Goal: Task Accomplishment & Management: Manage account settings

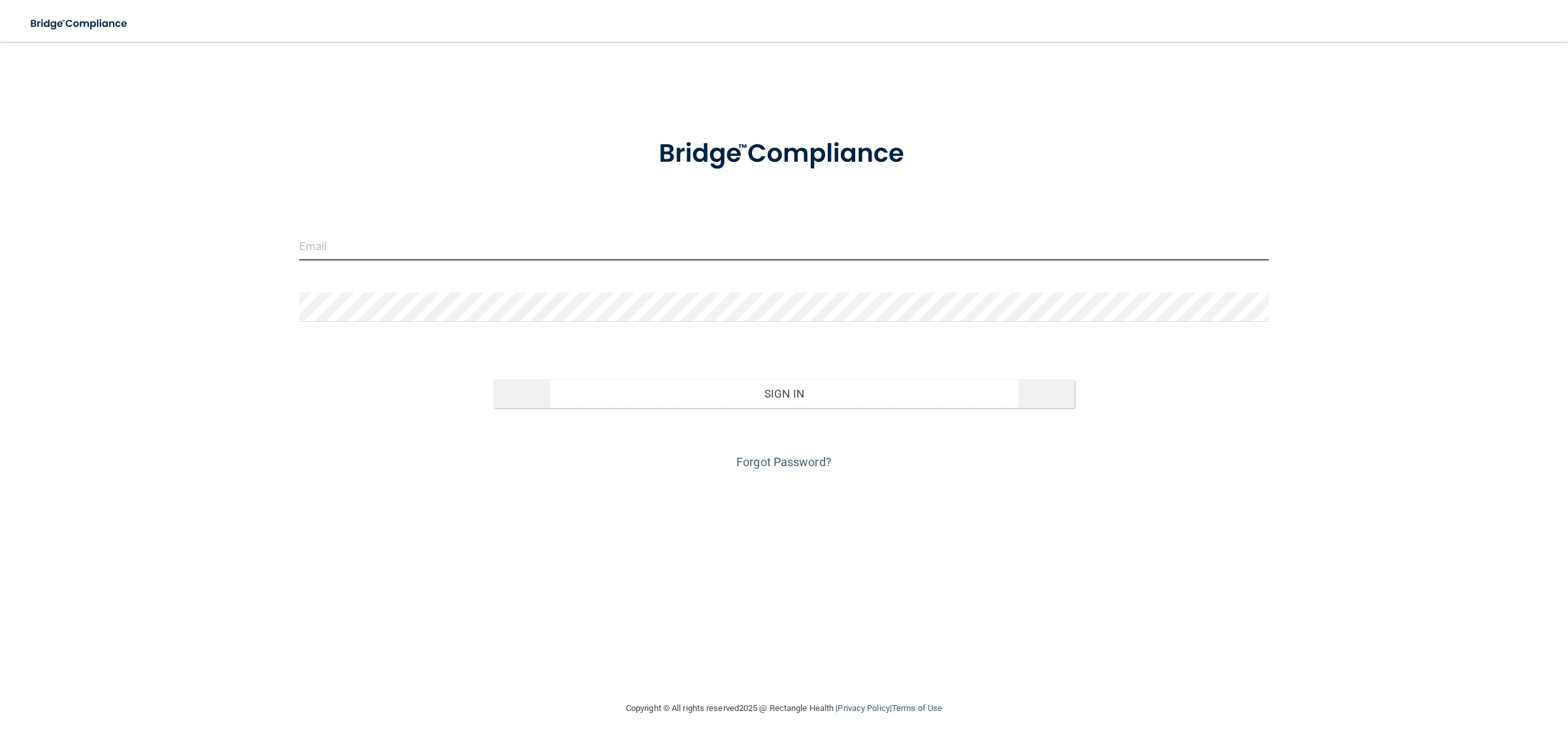
type input "[EMAIL_ADDRESS][DOMAIN_NAME]"
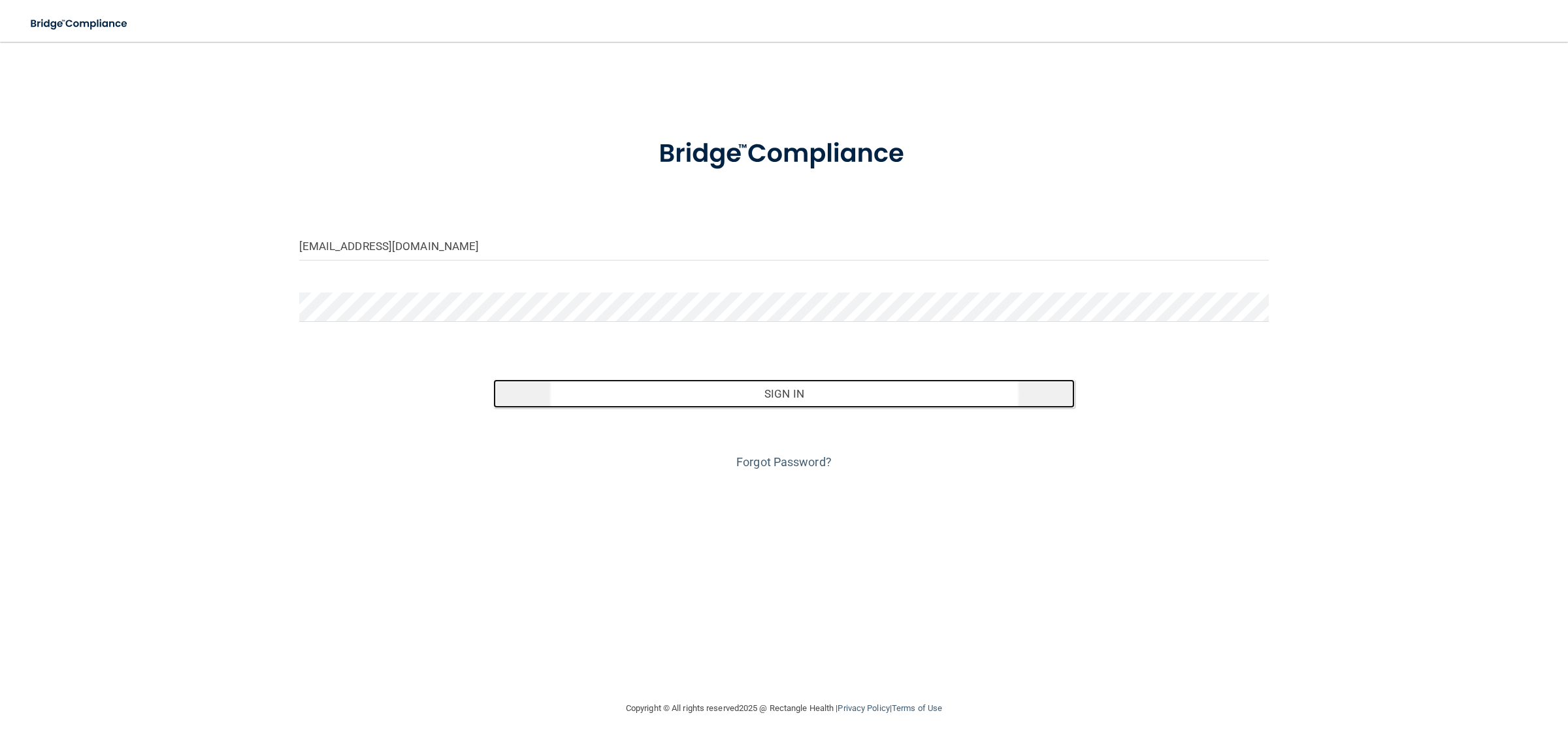
click at [805, 395] on button "Sign In" at bounding box center [784, 393] width 582 height 29
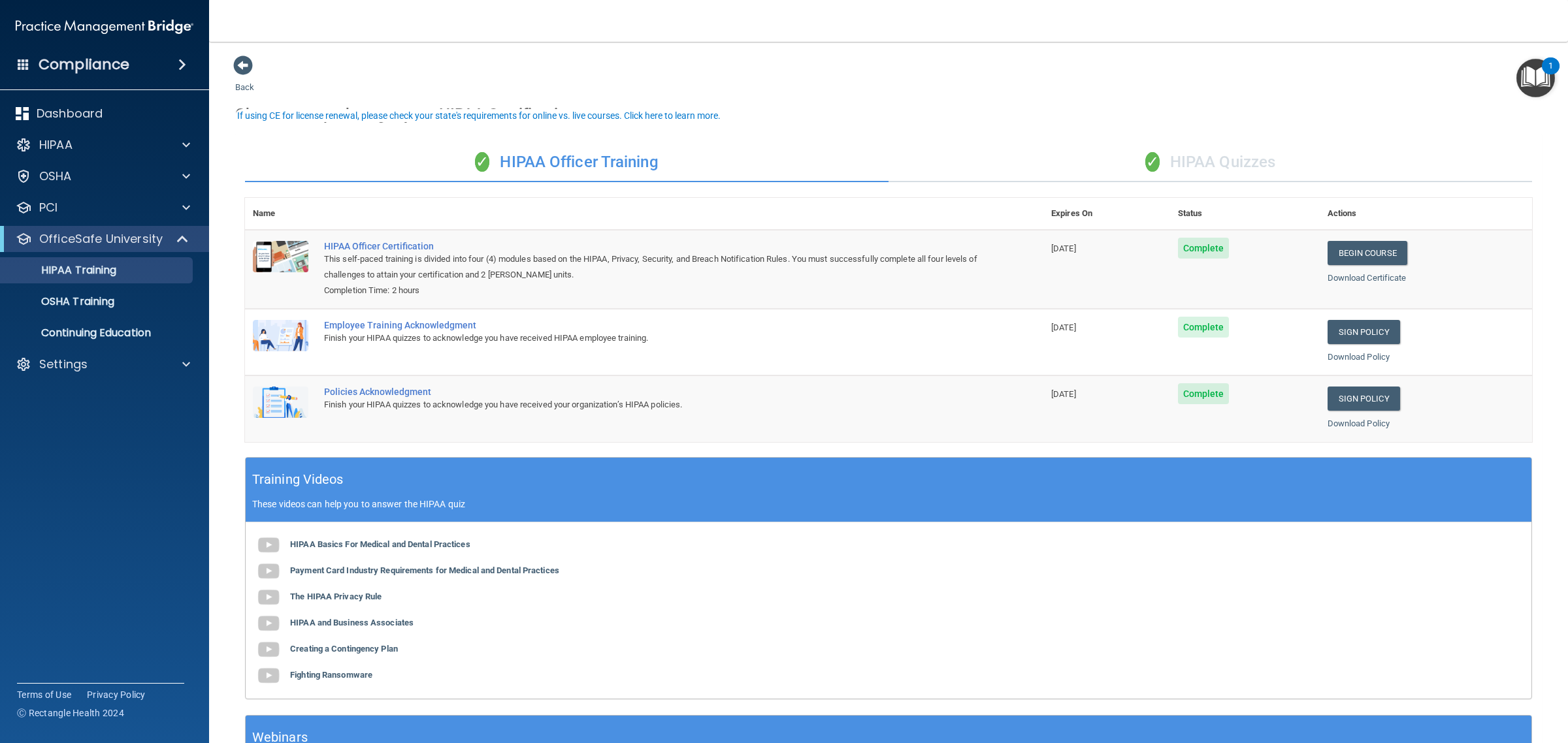
scroll to position [119, 0]
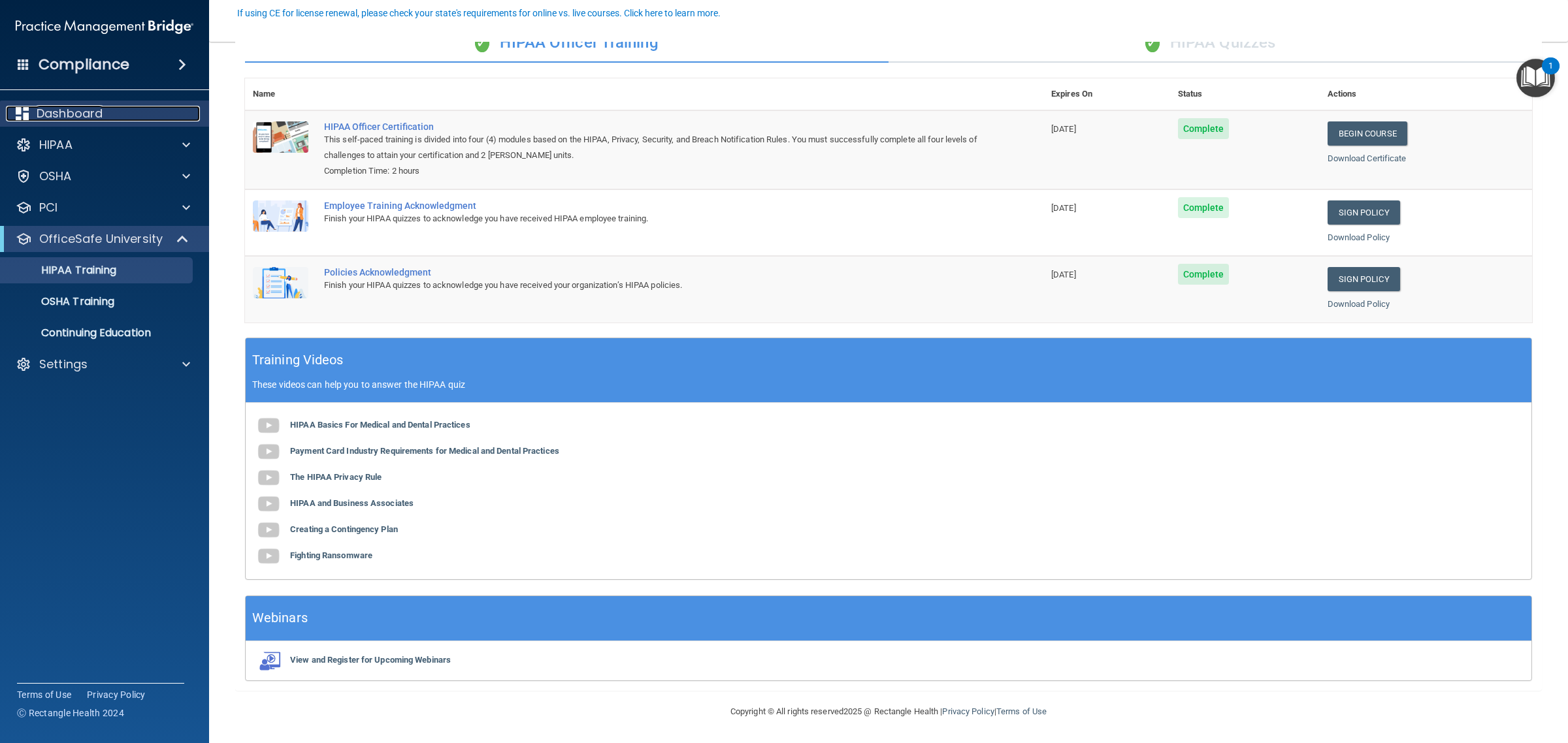
click at [100, 117] on p "Dashboard" at bounding box center [69, 113] width 66 height 16
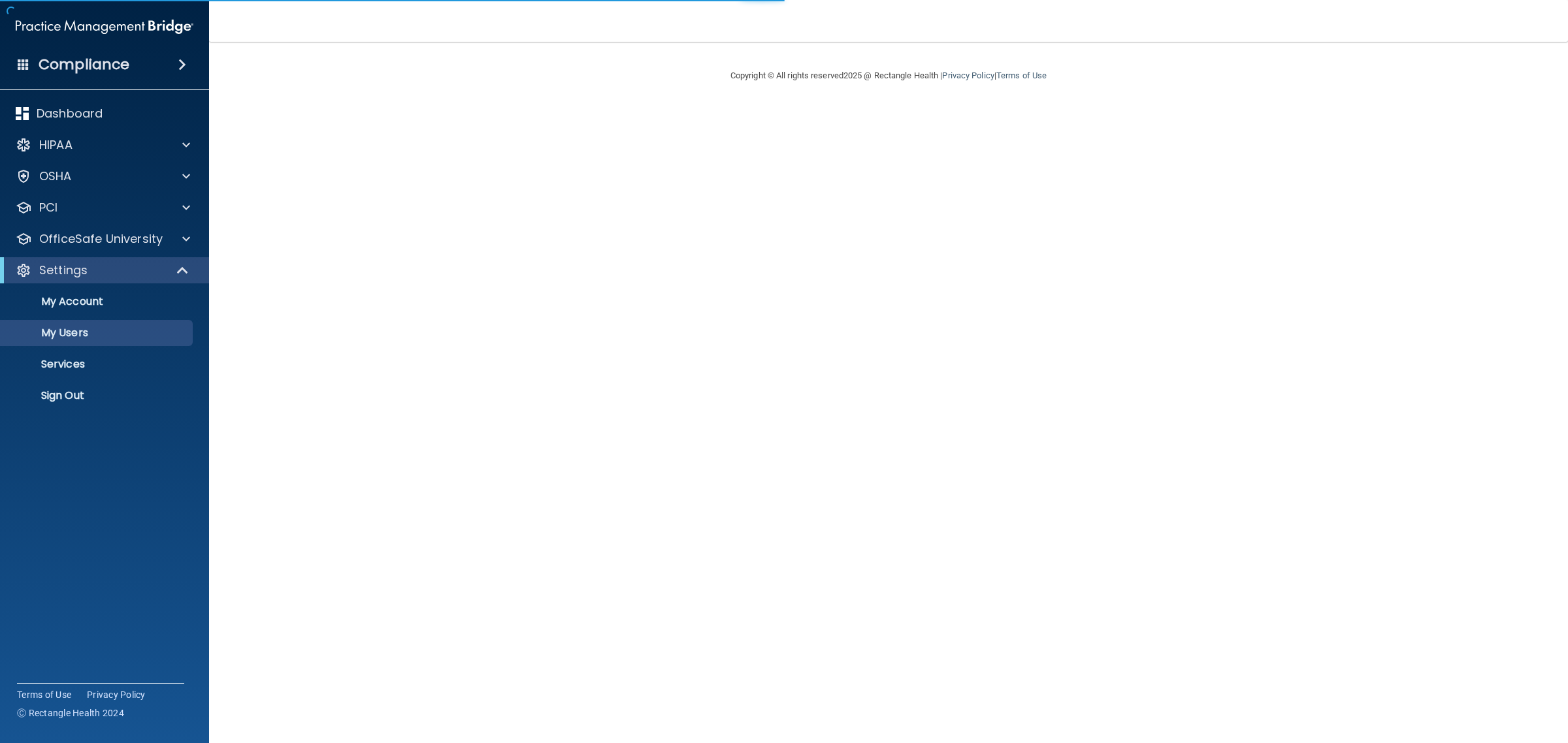
select select "20"
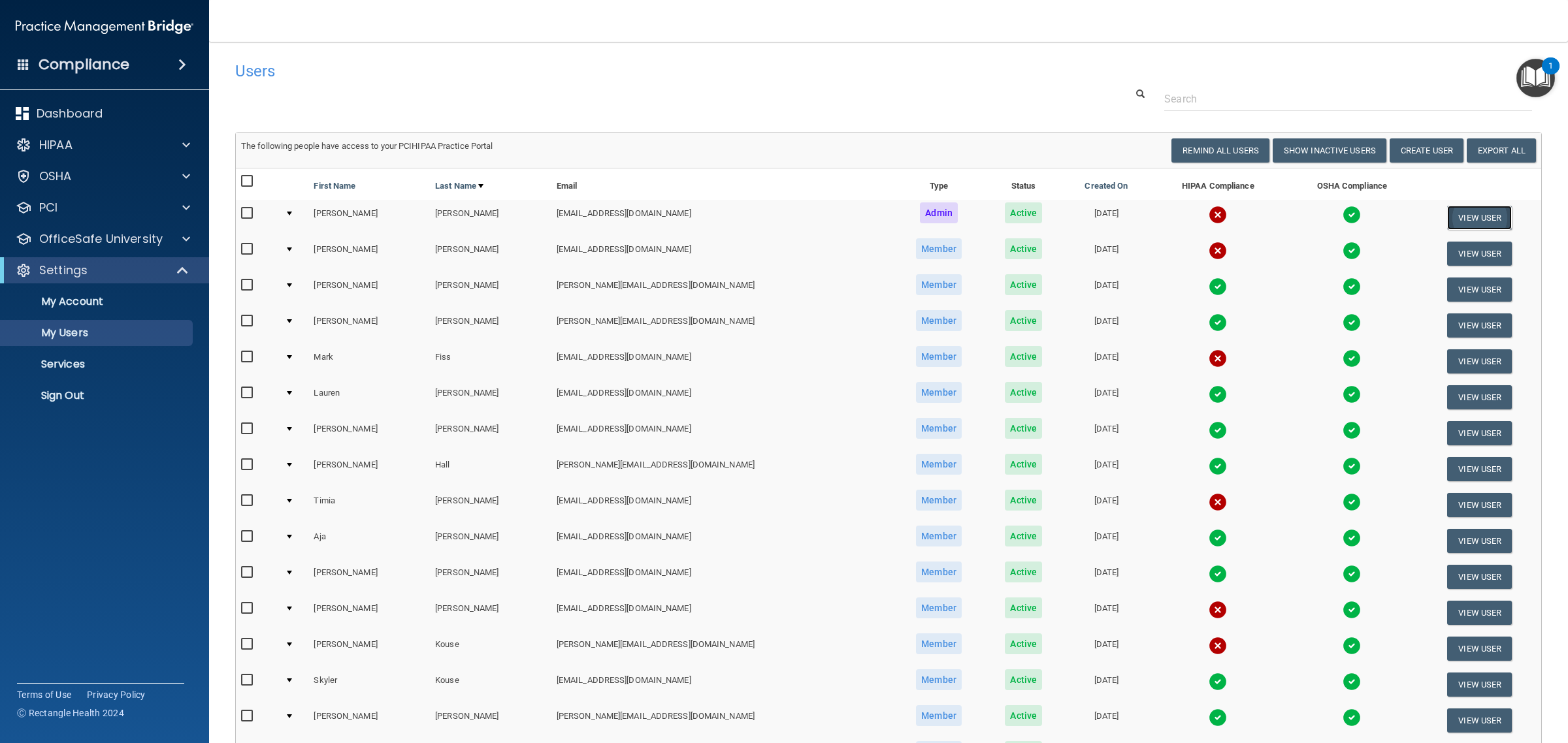
click at [1447, 220] on button "View User" at bounding box center [1479, 218] width 65 height 25
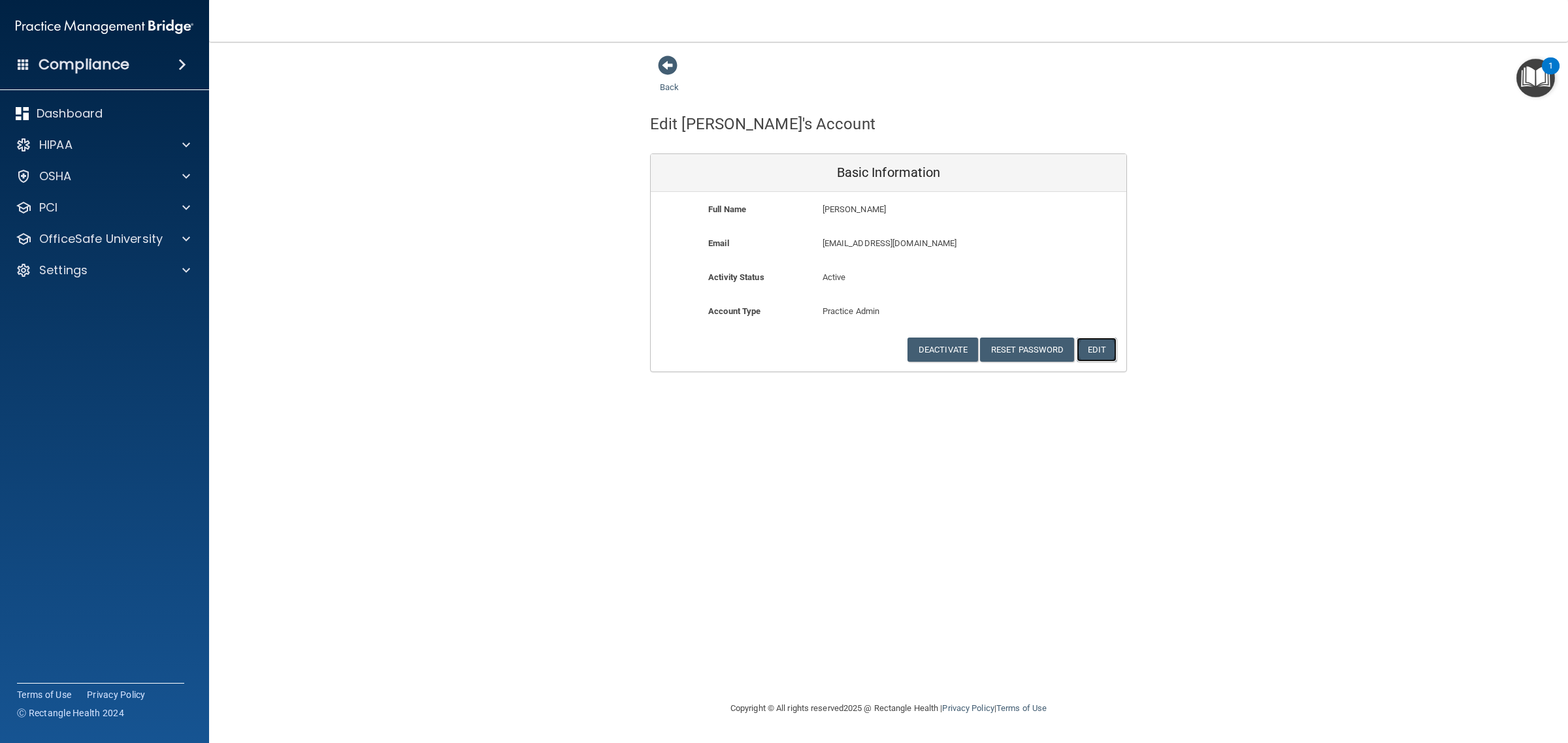
drag, startPoint x: 1096, startPoint y: 350, endPoint x: 1267, endPoint y: 370, distance: 172.2
click at [1097, 350] on button "Edit" at bounding box center [1096, 350] width 39 height 25
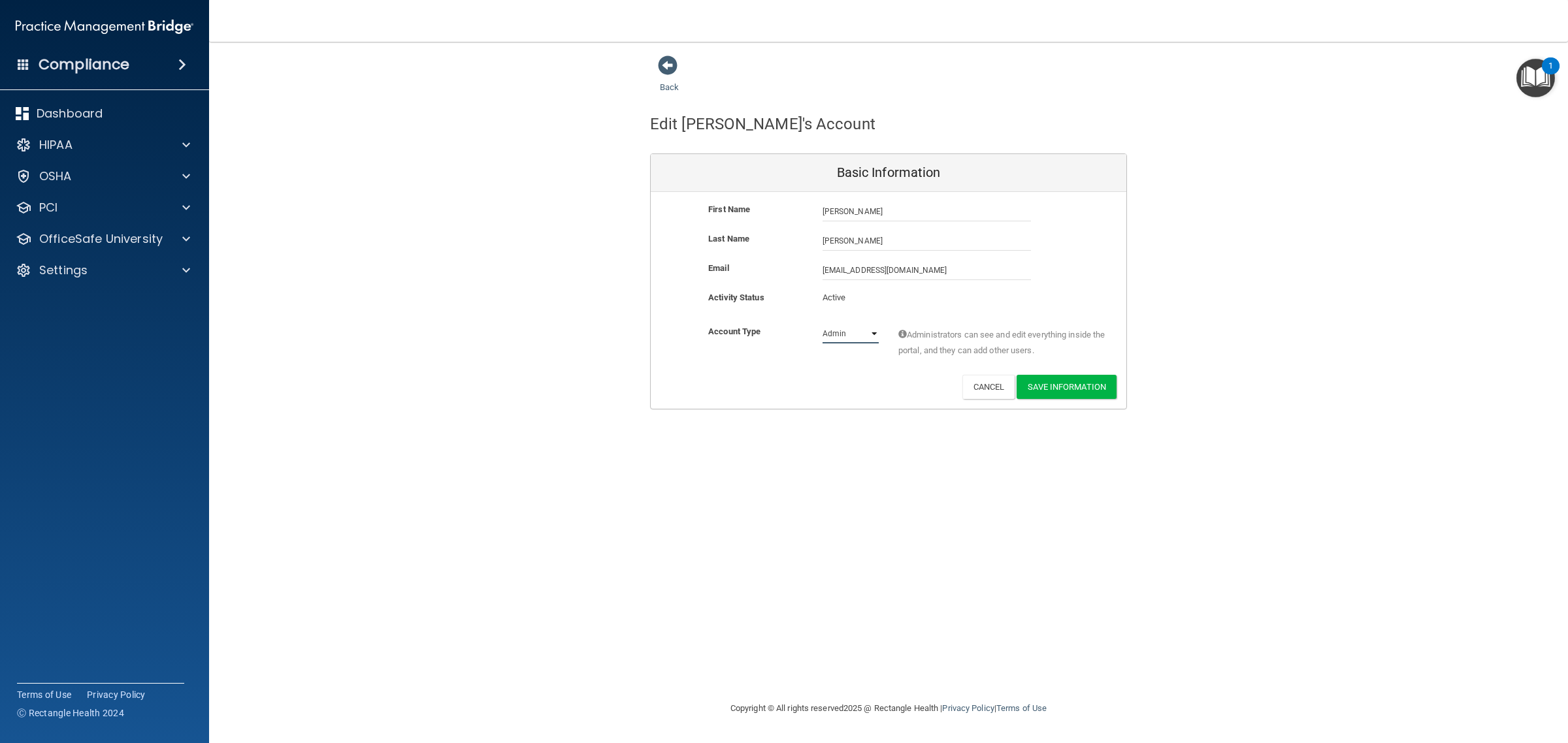
click at [873, 334] on select "Admin Member" at bounding box center [850, 334] width 56 height 20
select select "practice_member"
click at [822, 324] on select "Admin Member" at bounding box center [850, 334] width 56 height 20
drag, startPoint x: 1062, startPoint y: 382, endPoint x: 1187, endPoint y: 384, distance: 125.0
click at [1066, 383] on button "Save Information" at bounding box center [1065, 386] width 100 height 25
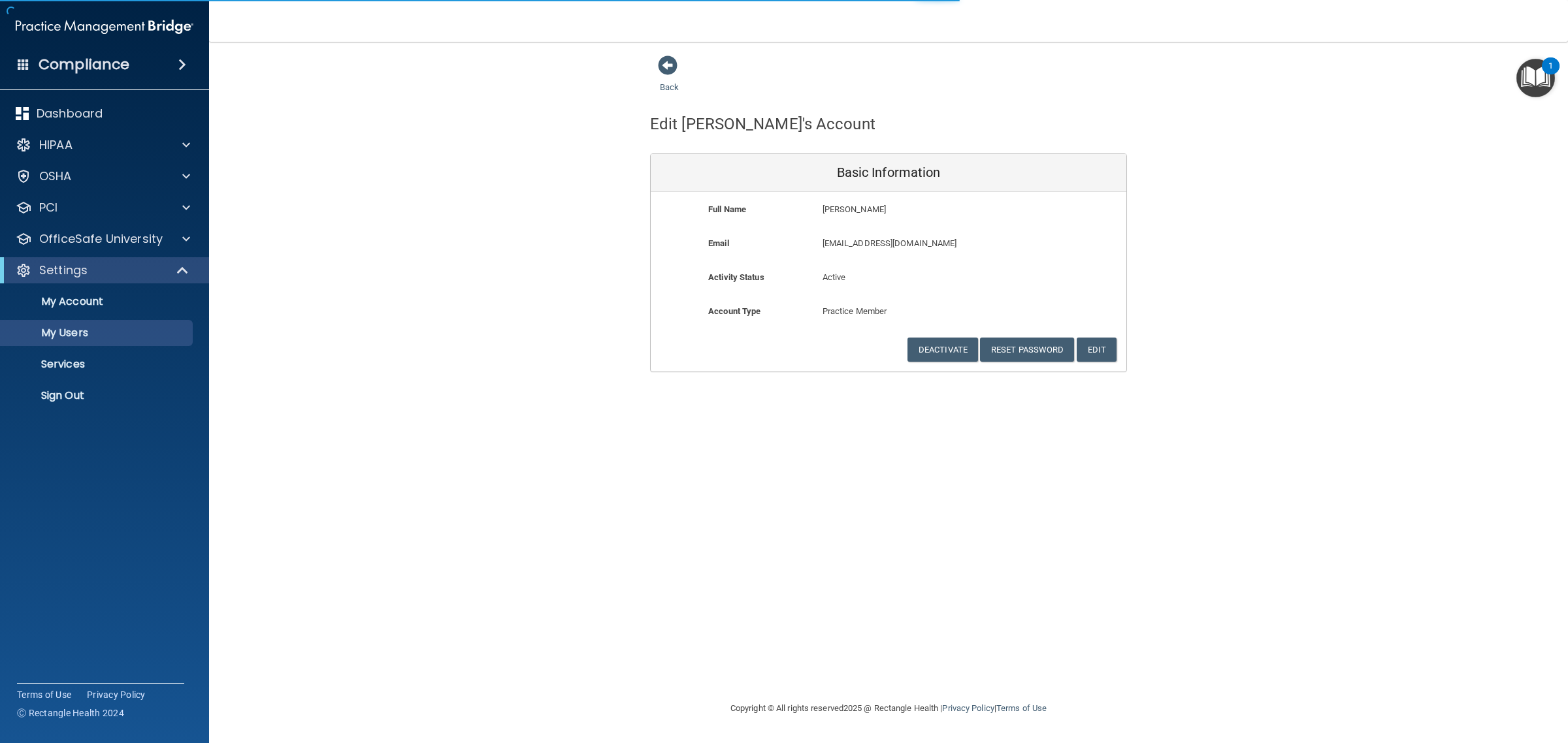
select select "20"
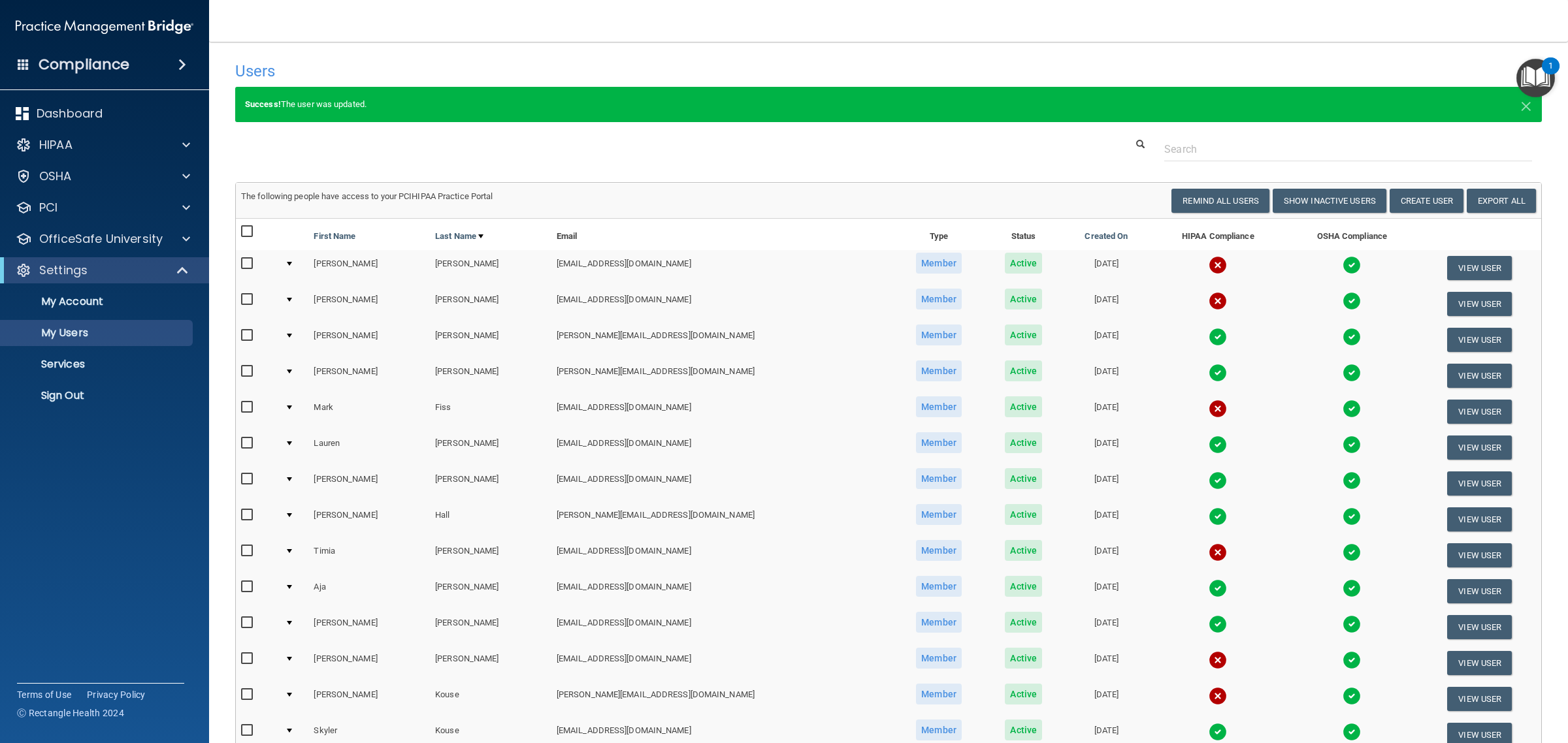
click at [252, 264] on input "checkbox" at bounding box center [248, 263] width 15 height 11
checkbox input "true"
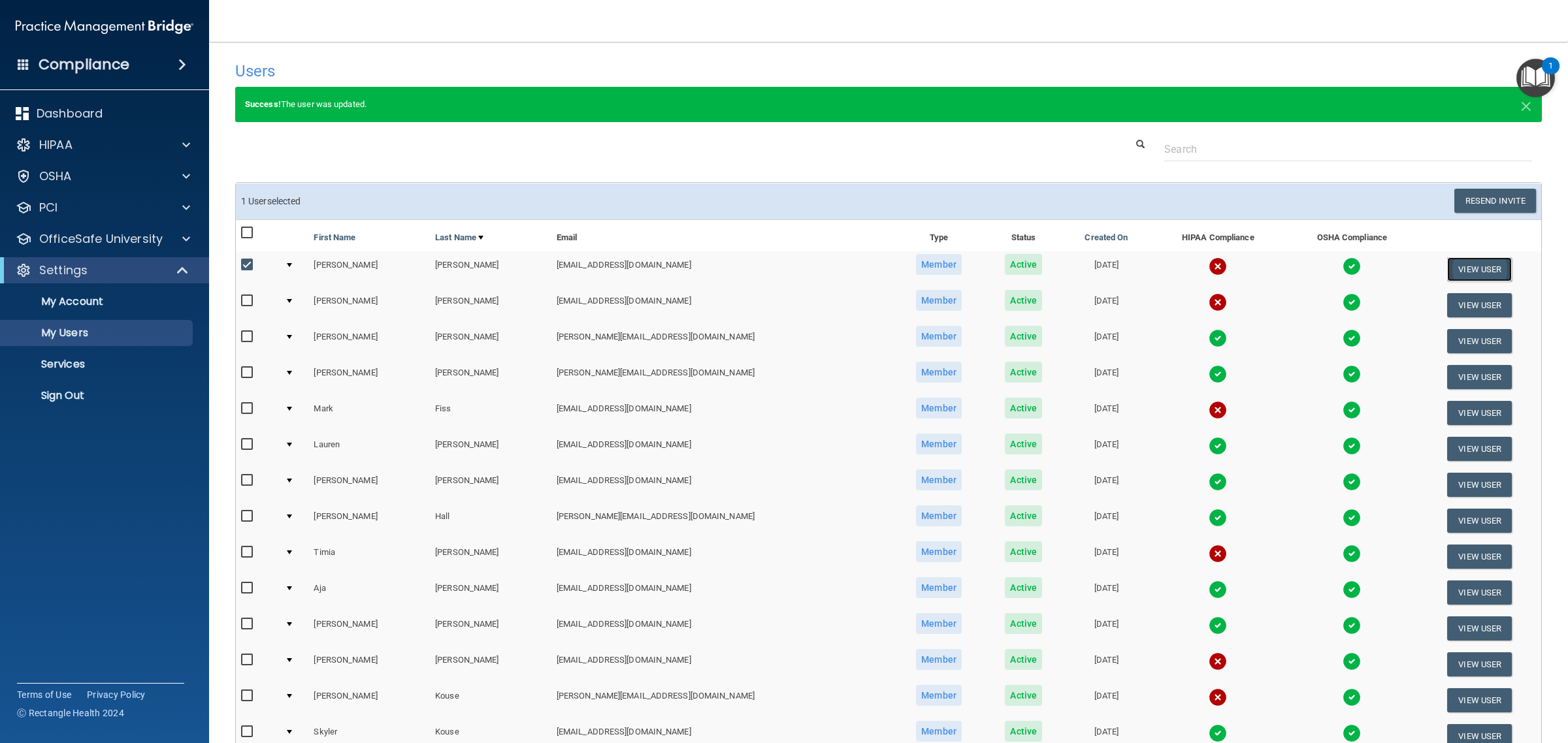
click at [1452, 262] on button "View User" at bounding box center [1479, 269] width 65 height 25
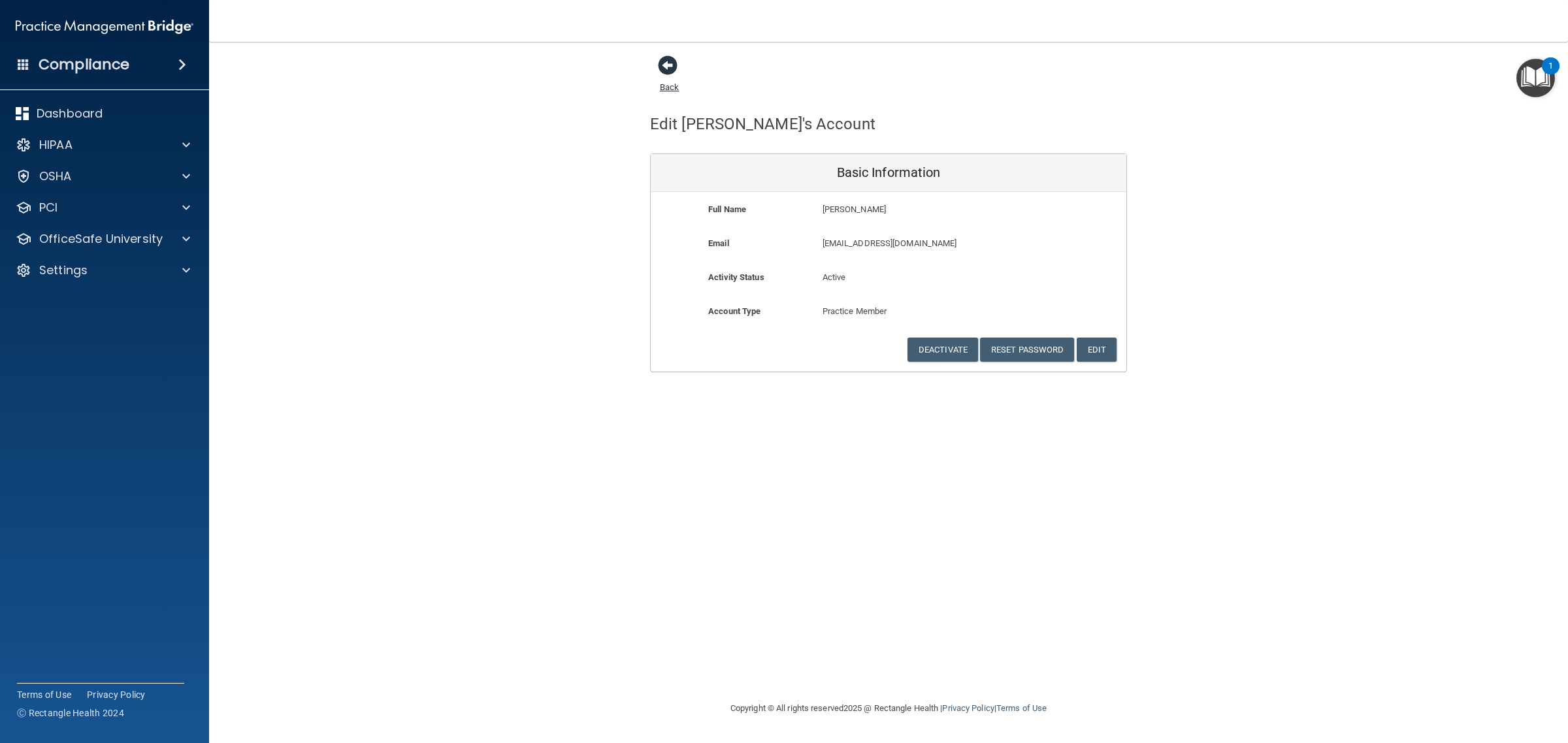
click at [664, 75] on span at bounding box center [667, 65] width 20 height 20
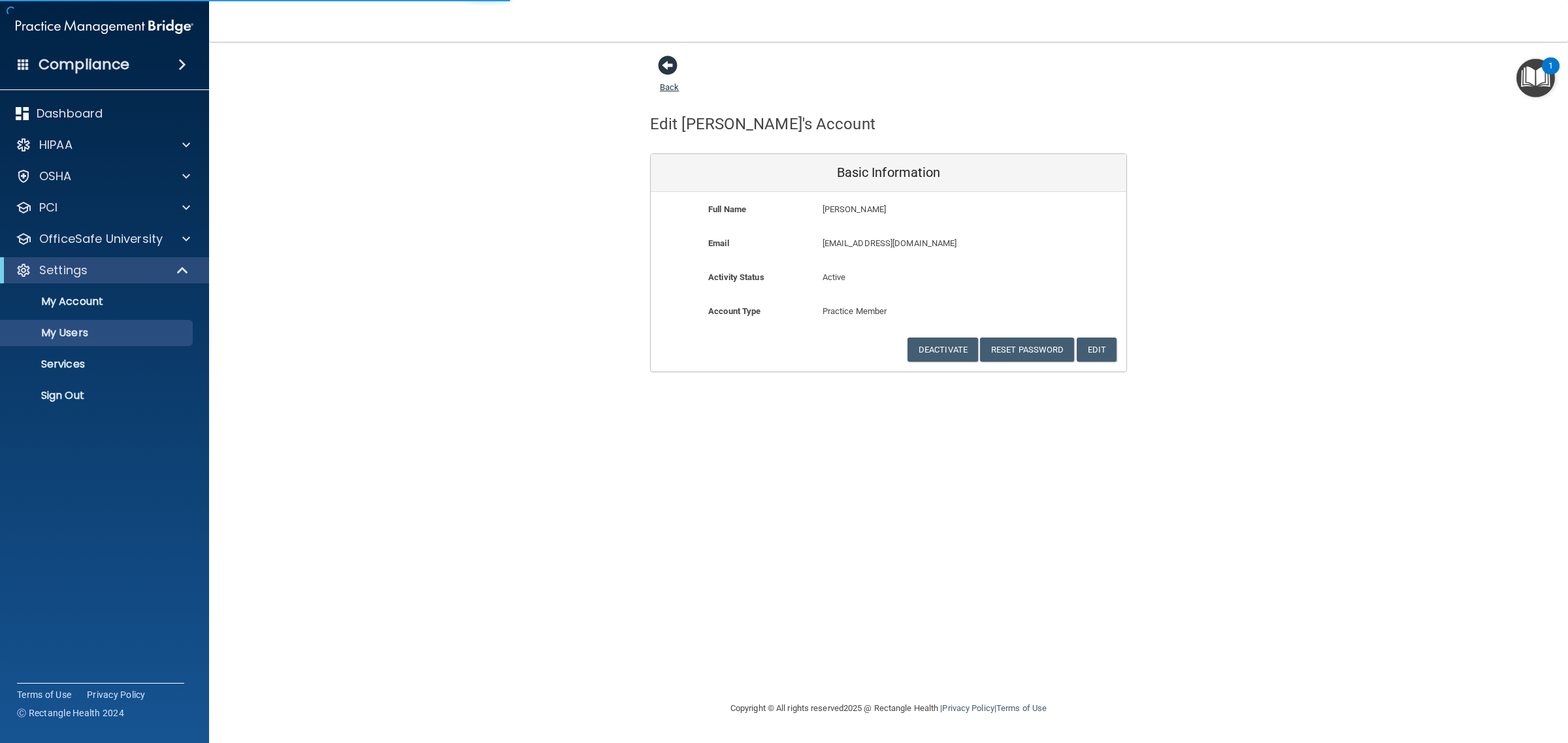
select select "20"
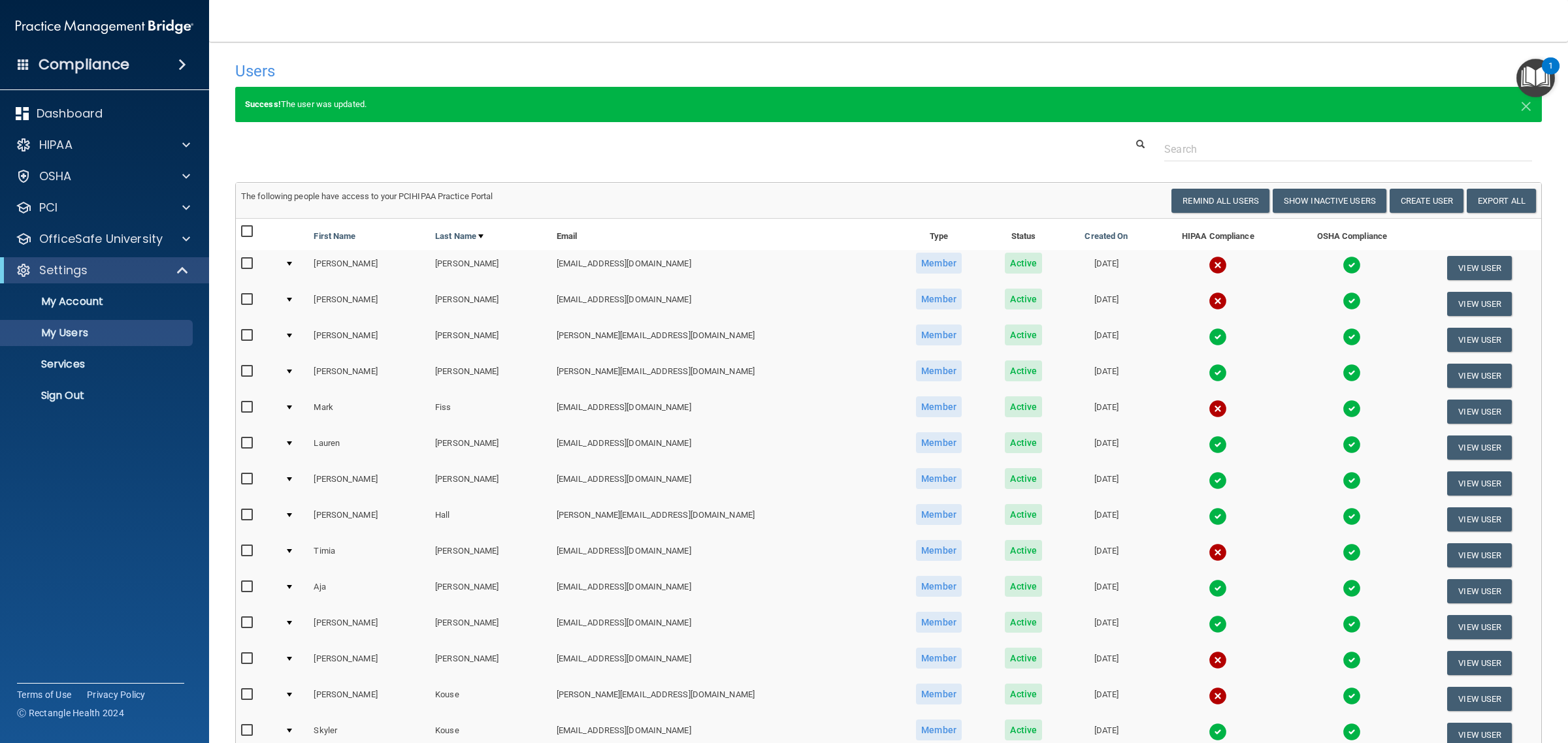
scroll to position [386, 0]
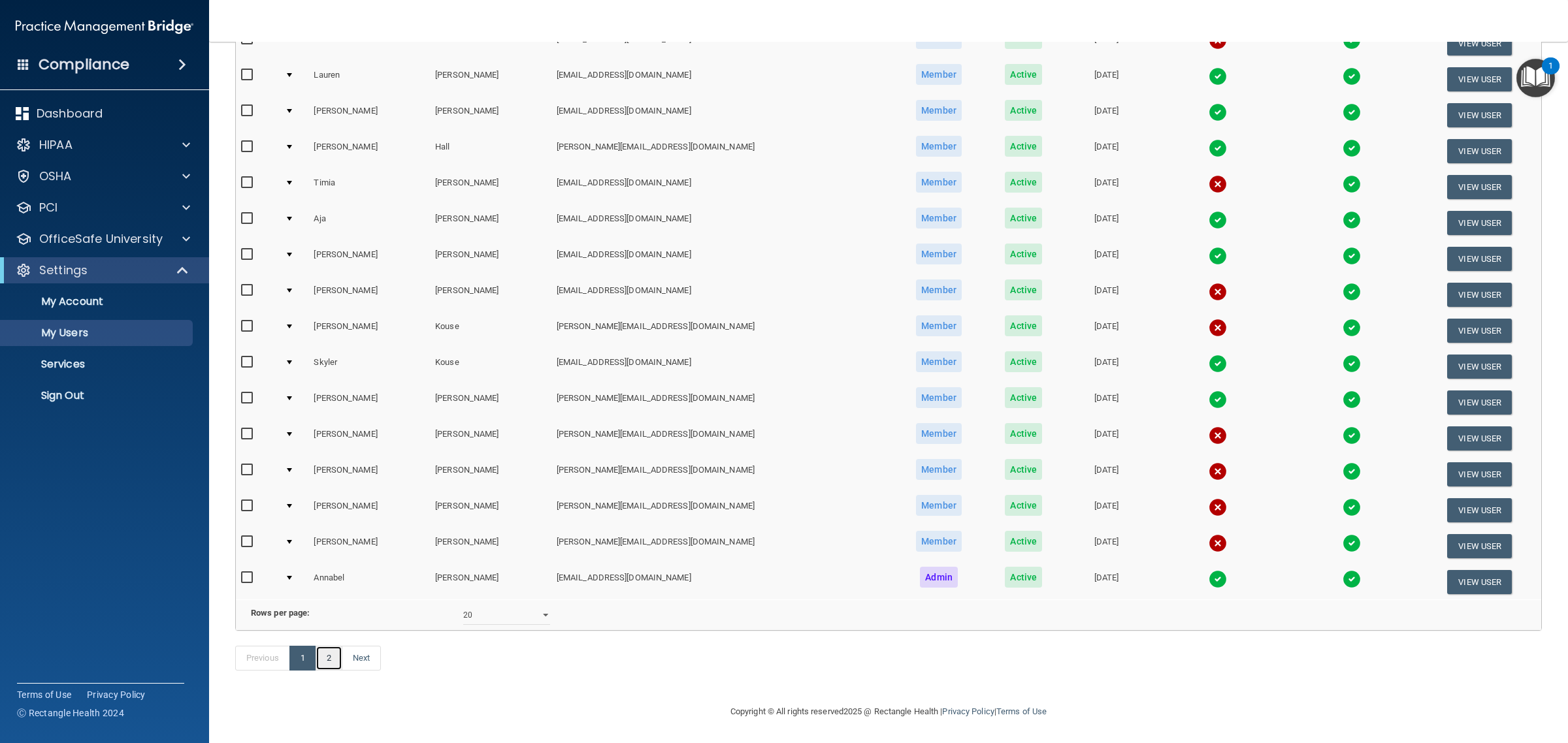
drag, startPoint x: 338, startPoint y: 658, endPoint x: 350, endPoint y: 657, distance: 12.0
click at [340, 660] on link "2" at bounding box center [328, 657] width 27 height 25
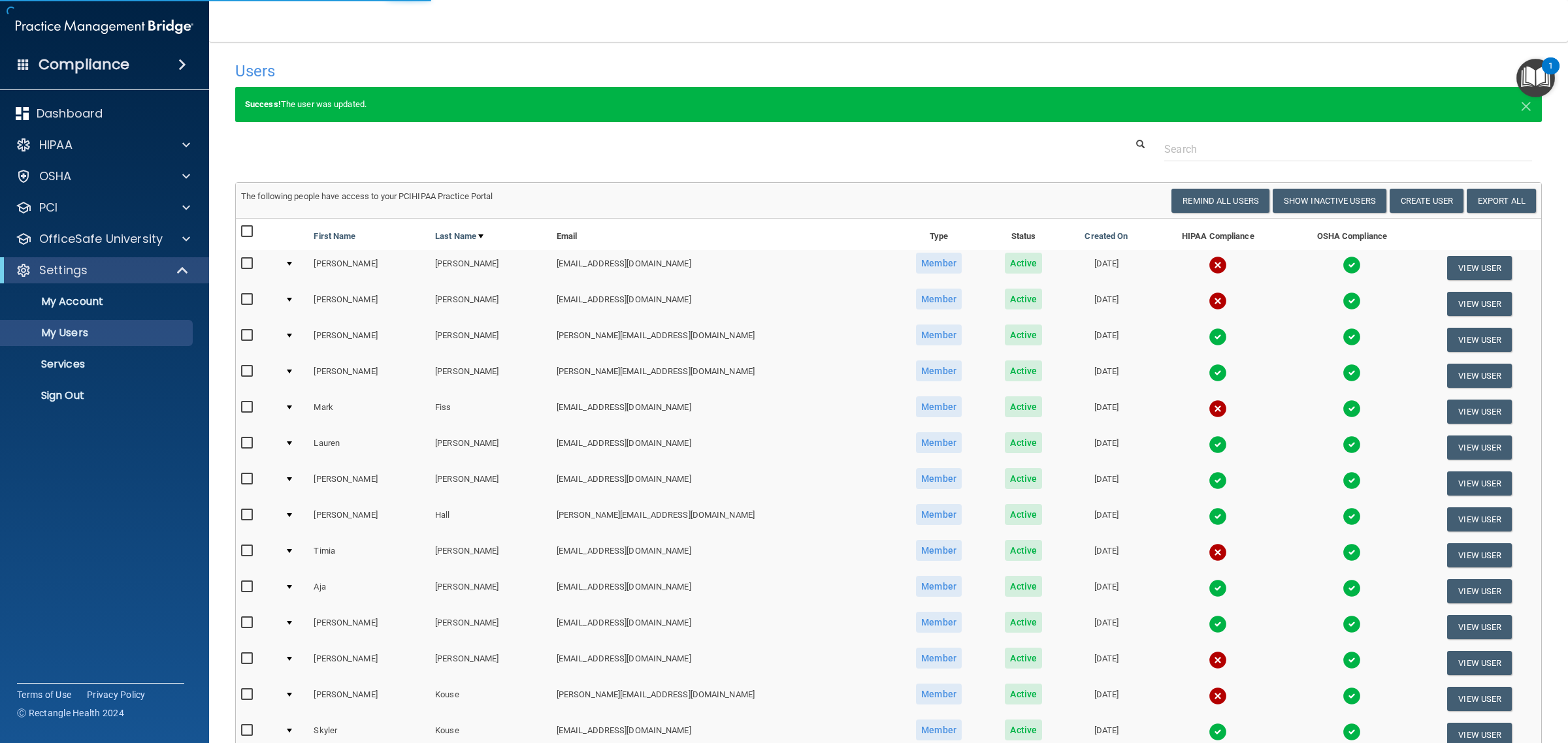
select select "20"
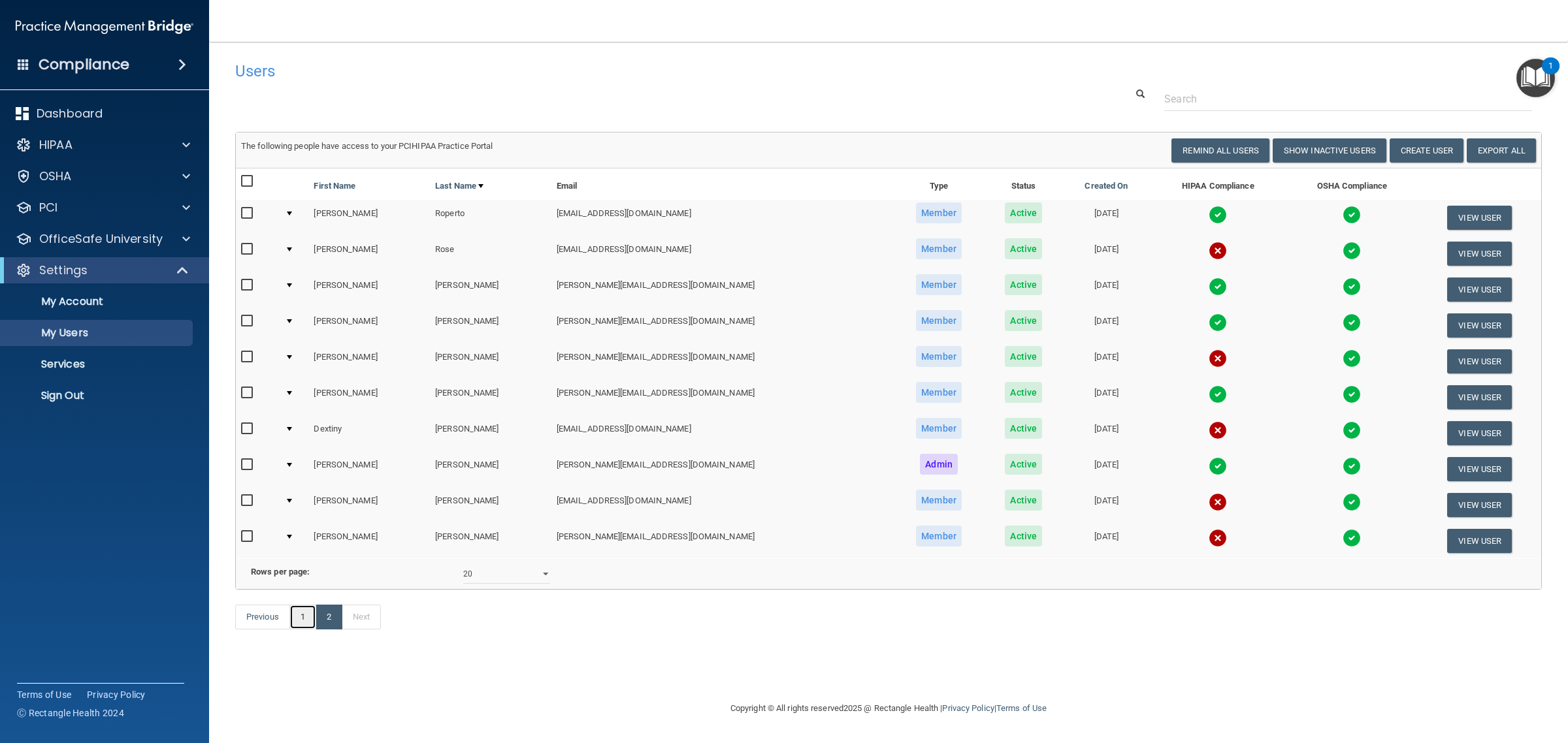
drag, startPoint x: 307, startPoint y: 643, endPoint x: 615, endPoint y: 632, distance: 308.2
click at [307, 630] on link "1" at bounding box center [303, 617] width 27 height 25
select select "20"
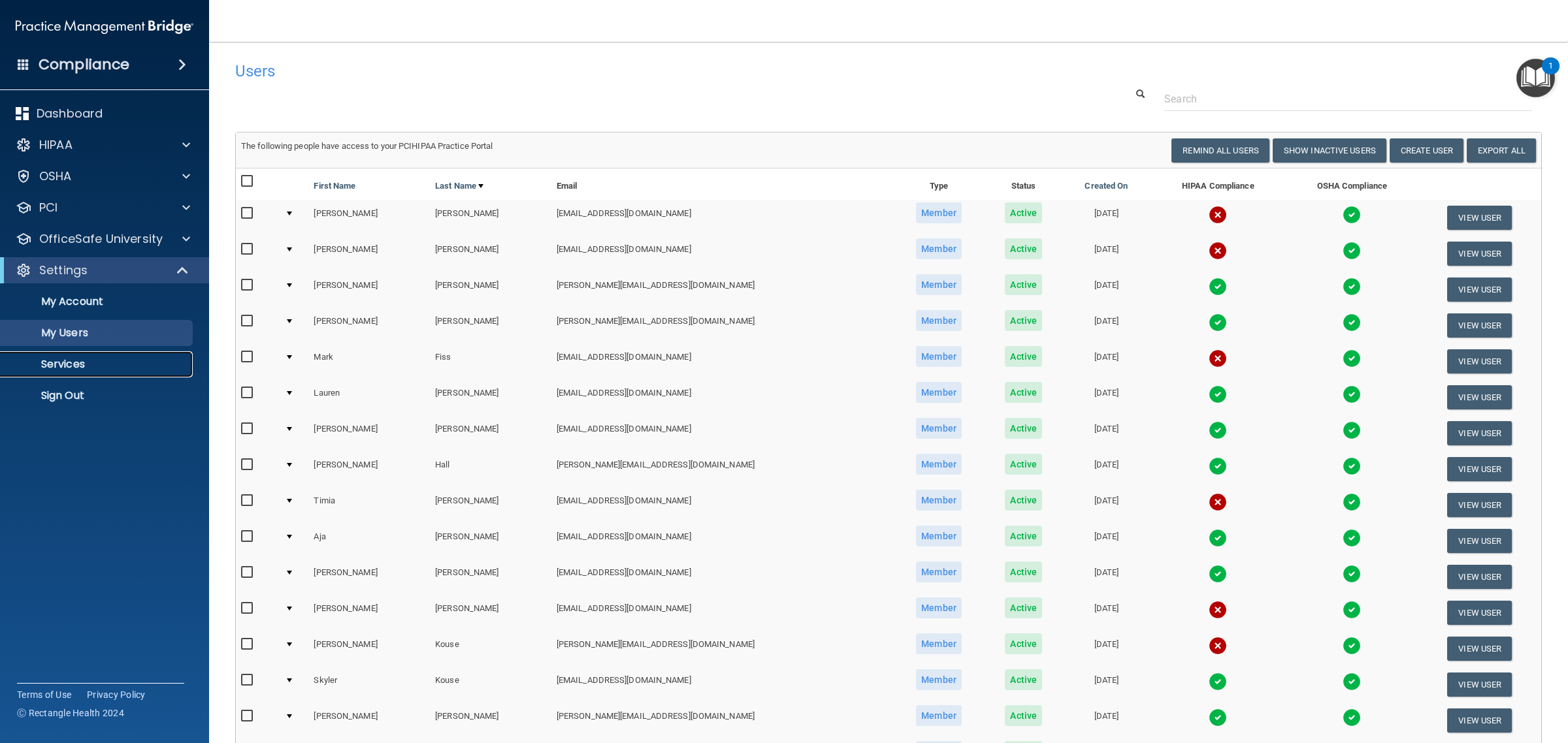
click at [77, 367] on p "Services" at bounding box center [98, 364] width 178 height 13
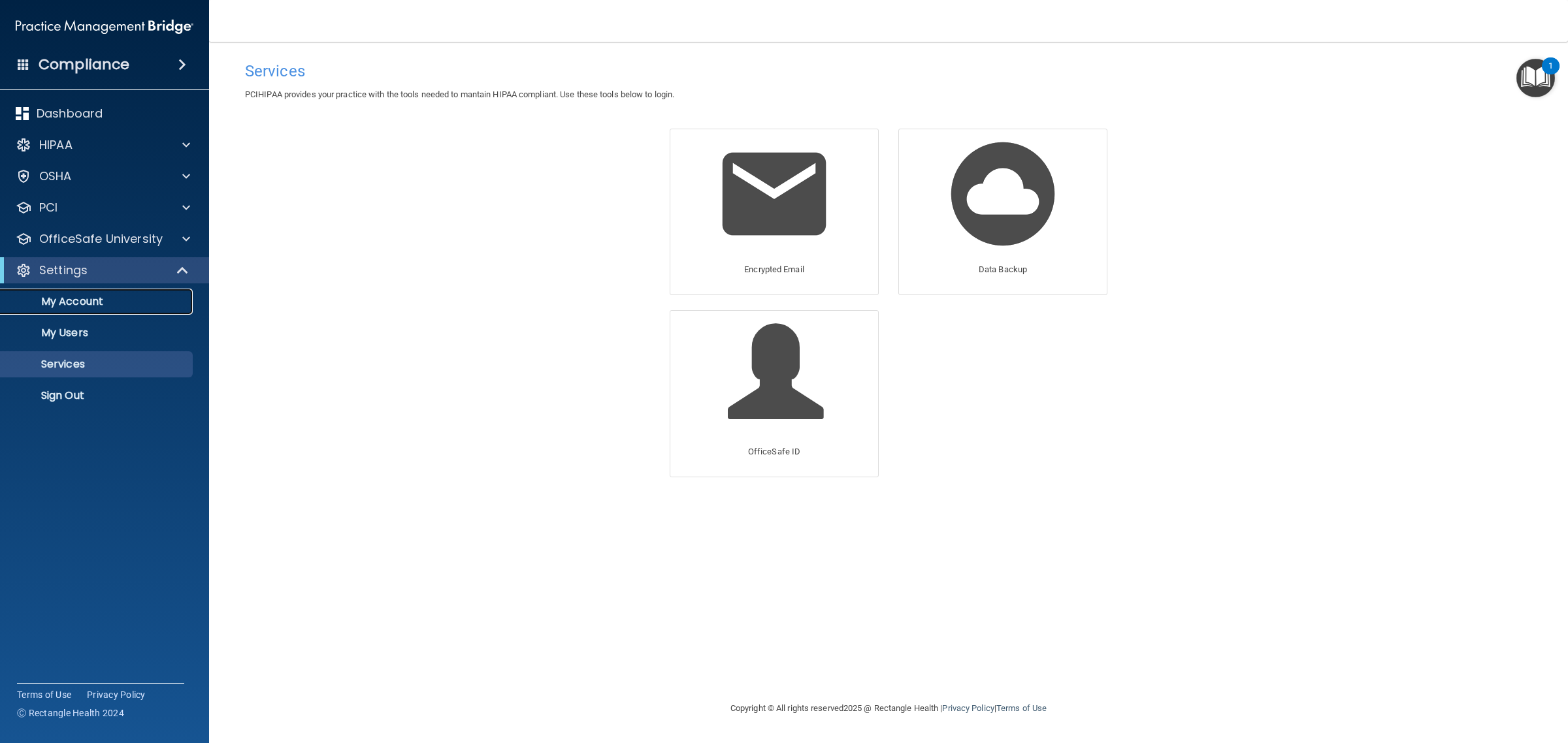
click at [92, 296] on p "My Account" at bounding box center [98, 302] width 178 height 13
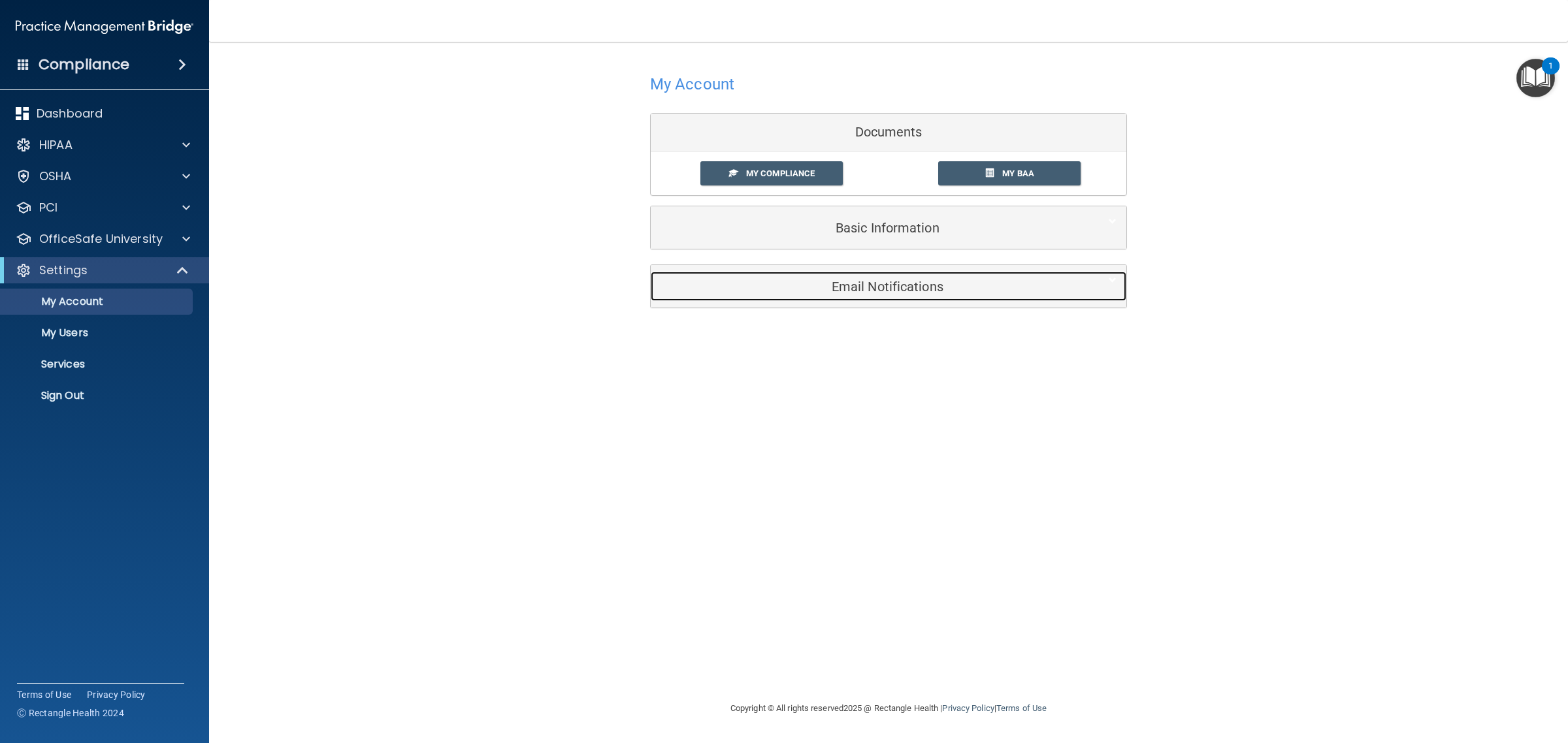
click at [838, 291] on h5 "Email Notifications" at bounding box center [868, 287] width 416 height 15
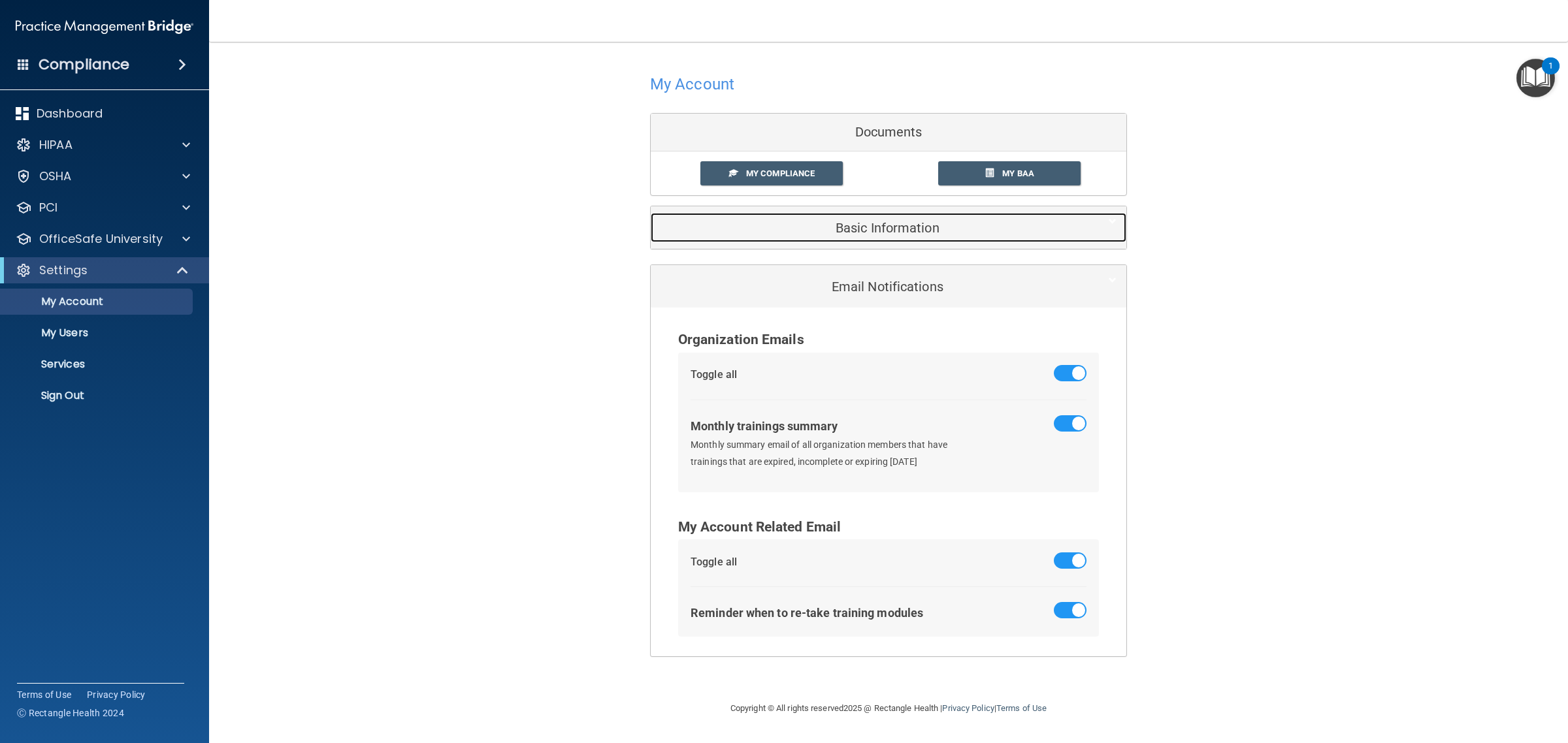
click at [924, 230] on h5 "Basic Information" at bounding box center [868, 228] width 416 height 15
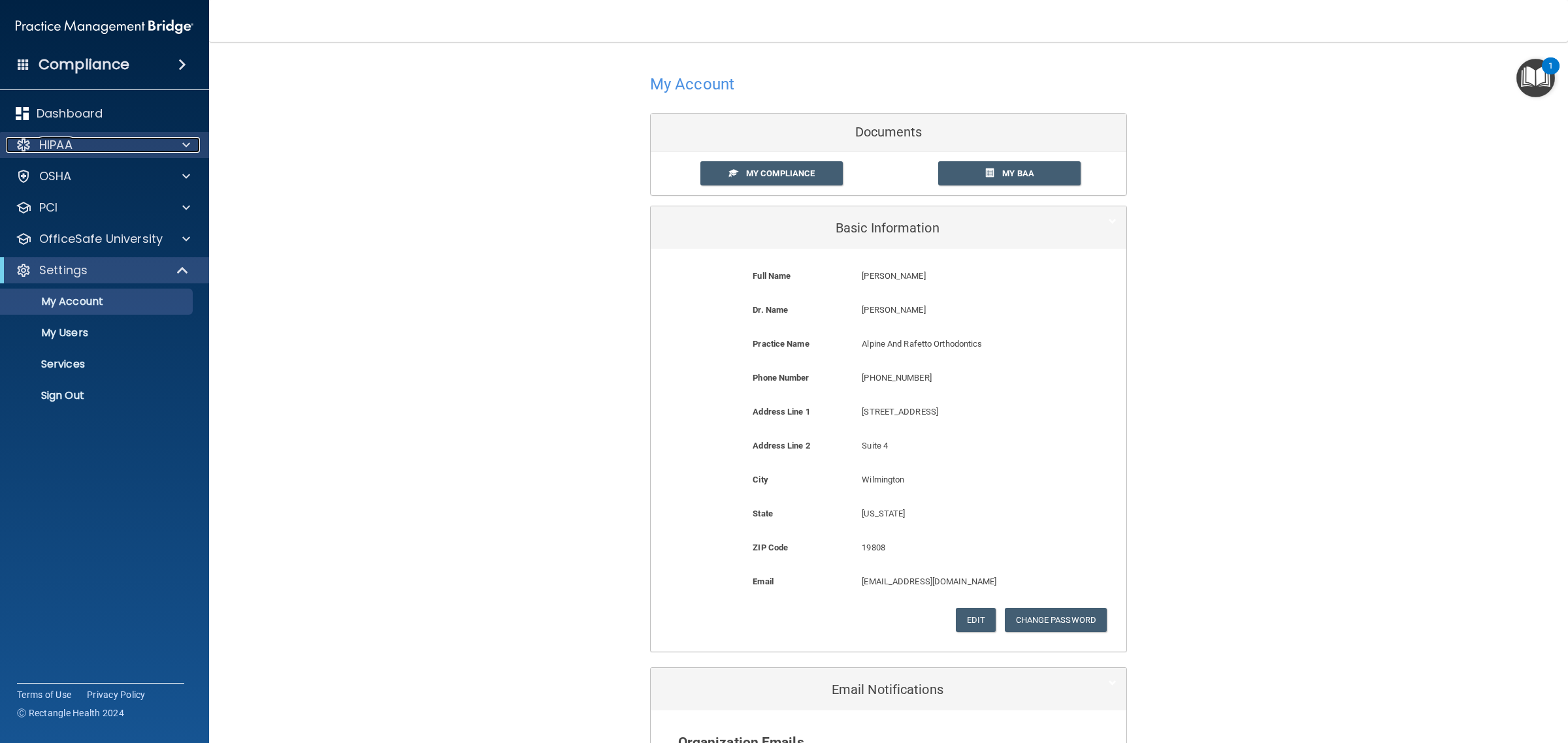
click at [178, 144] on div at bounding box center [183, 145] width 33 height 16
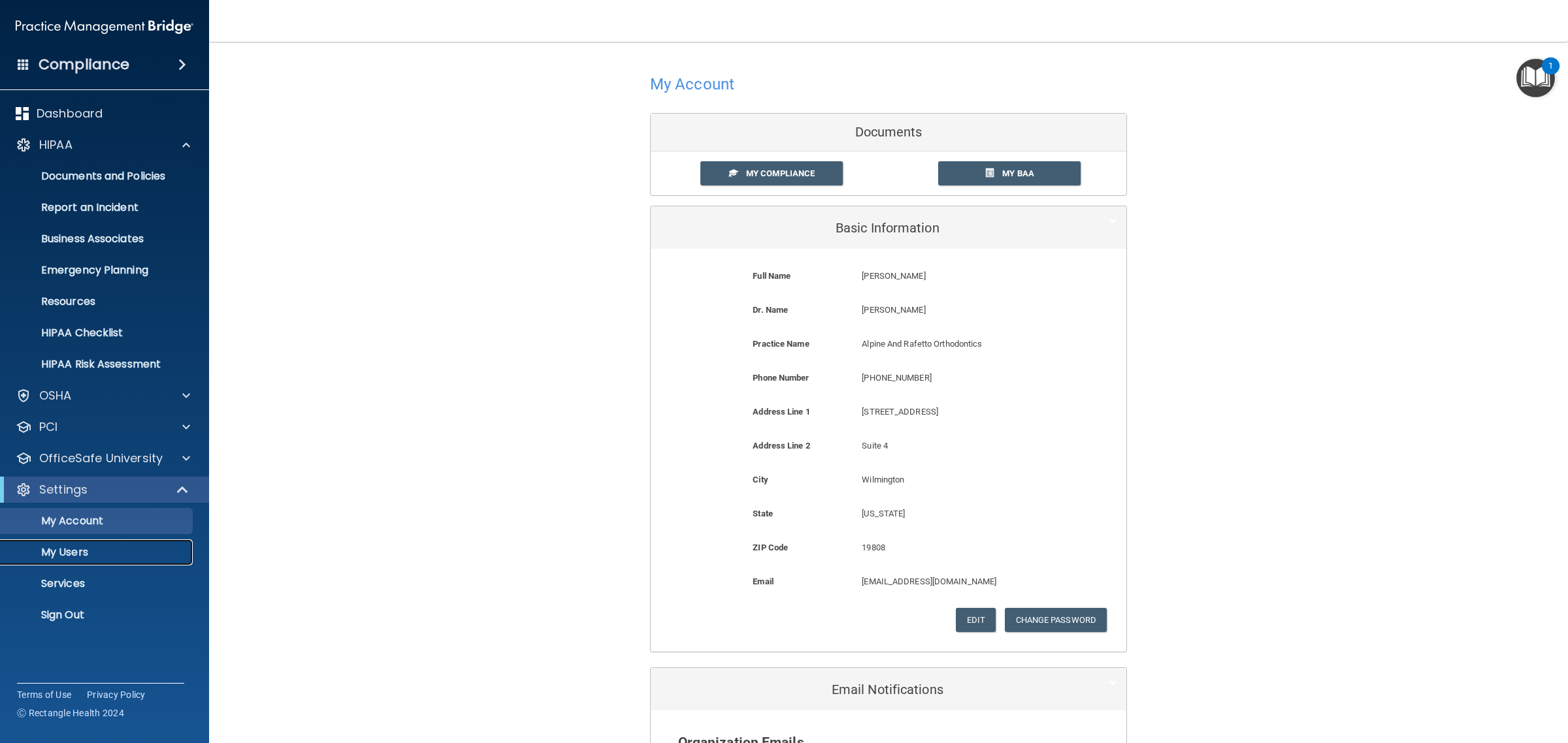
click at [100, 544] on link "My Users" at bounding box center [90, 552] width 206 height 27
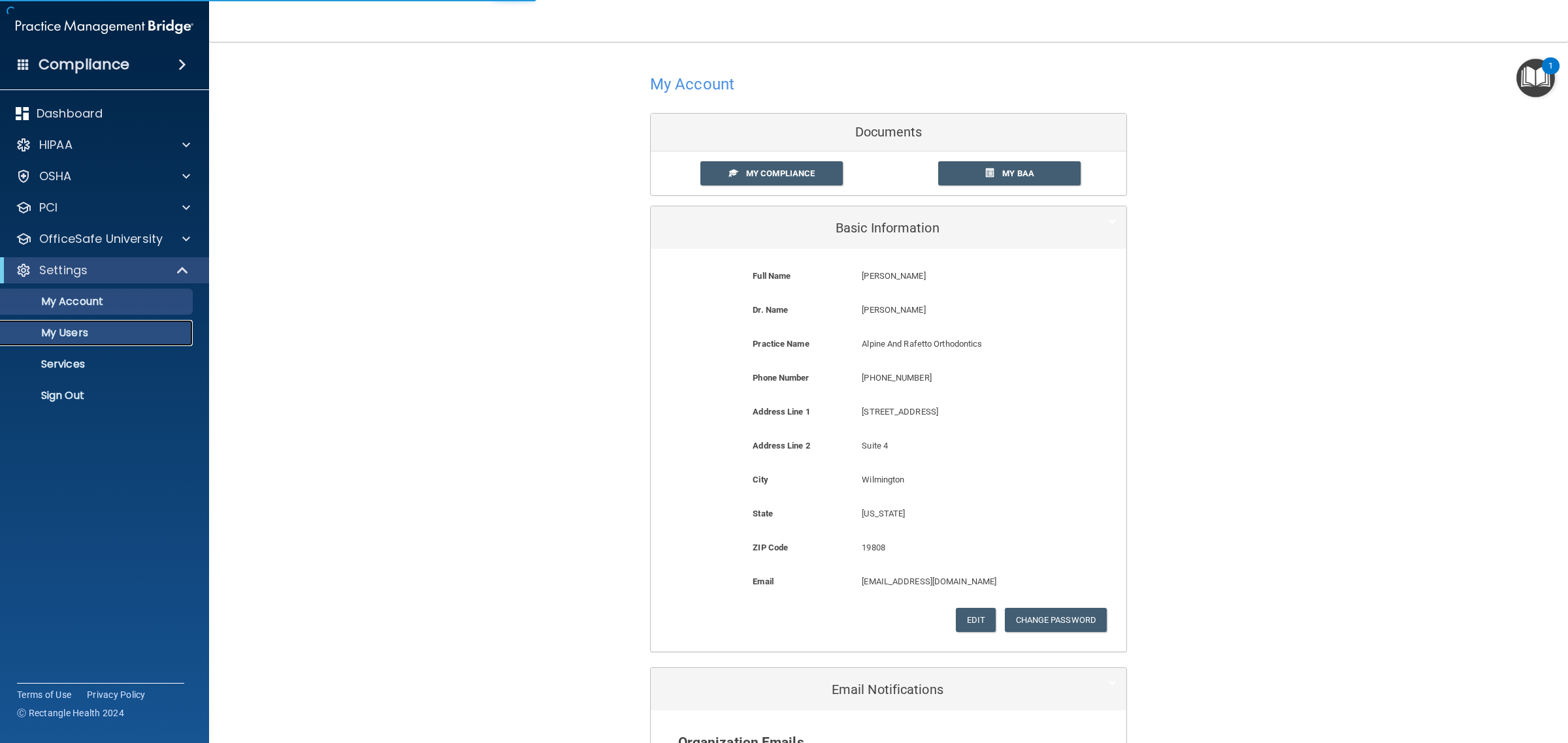
select select "20"
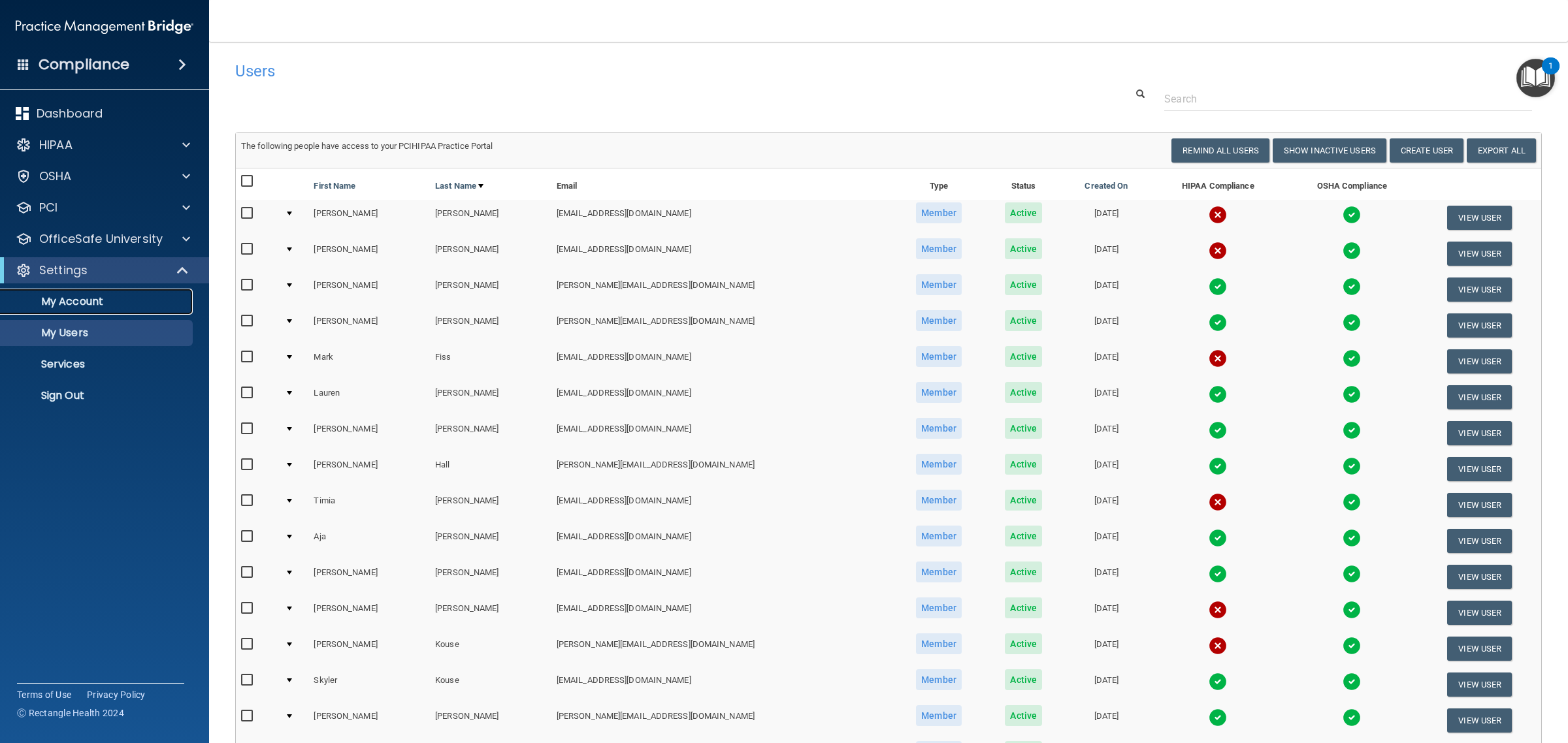
click at [121, 302] on p "My Account" at bounding box center [98, 302] width 178 height 13
